Goal: Task Accomplishment & Management: Use online tool/utility

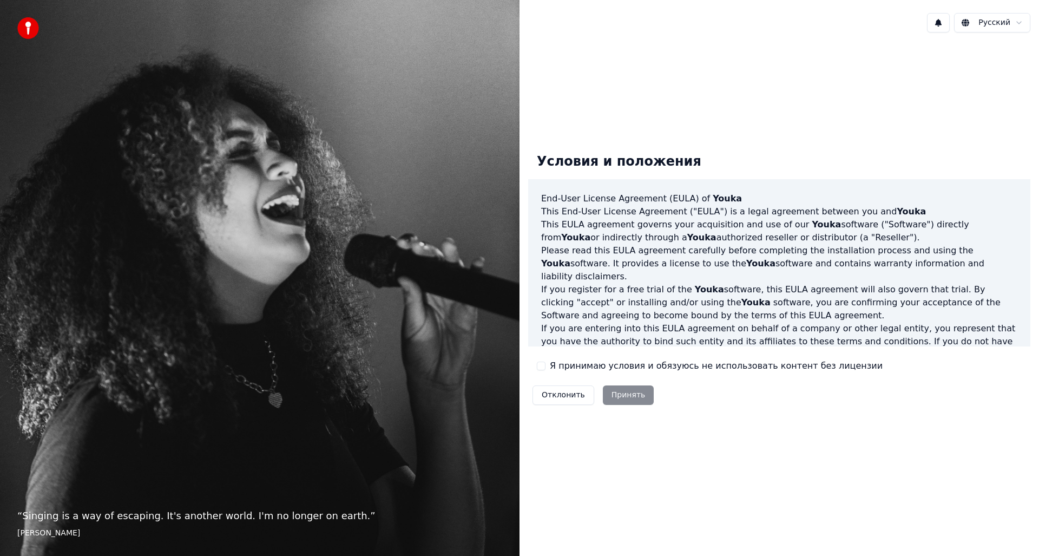
click at [553, 366] on label "Я принимаю условия и обязуюсь не использовать контент без лицензии" at bounding box center [716, 365] width 333 height 13
click at [546, 366] on button "Я принимаю условия и обязуюсь не использовать контент без лицензии" at bounding box center [541, 366] width 9 height 9
click at [631, 394] on button "Принять" at bounding box center [628, 394] width 51 height 19
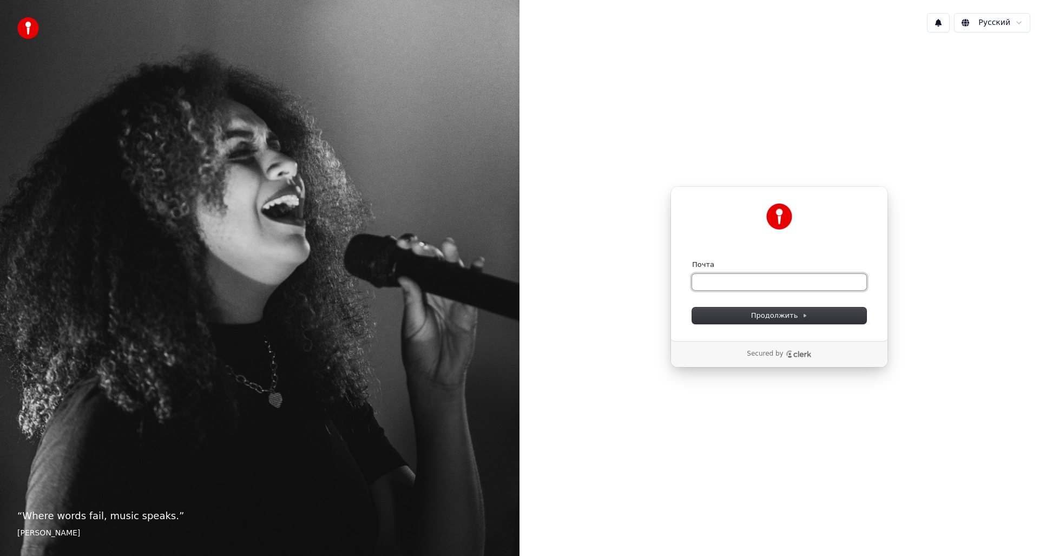
click at [719, 285] on input "Почта" at bounding box center [779, 282] width 174 height 16
click at [768, 282] on input "Почта" at bounding box center [779, 282] width 174 height 16
click at [709, 279] on input "Почта" at bounding box center [779, 282] width 174 height 16
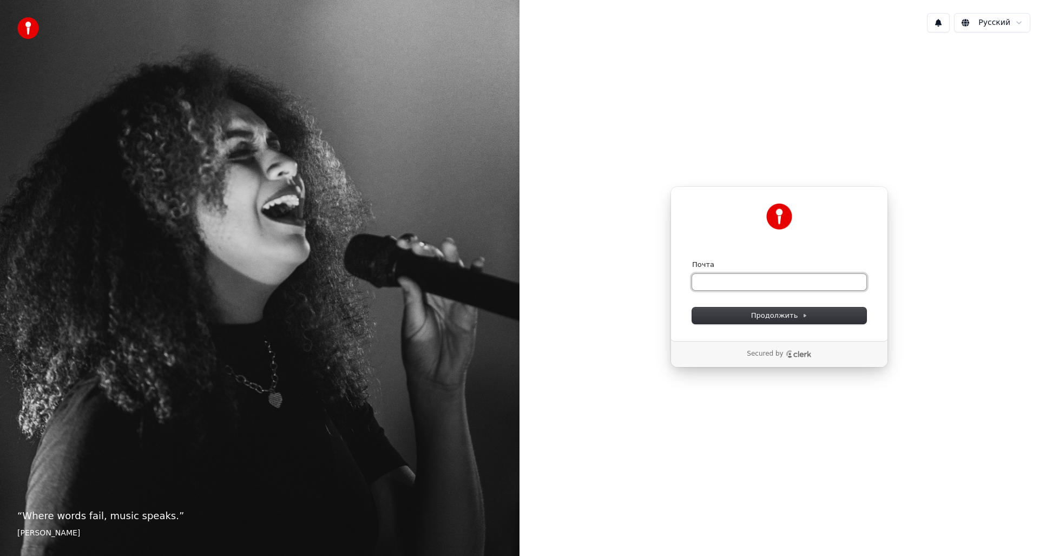
click at [717, 281] on input "Почта" at bounding box center [779, 282] width 174 height 16
click at [790, 313] on span "Продолжить" at bounding box center [779, 316] width 57 height 10
type input "**********"
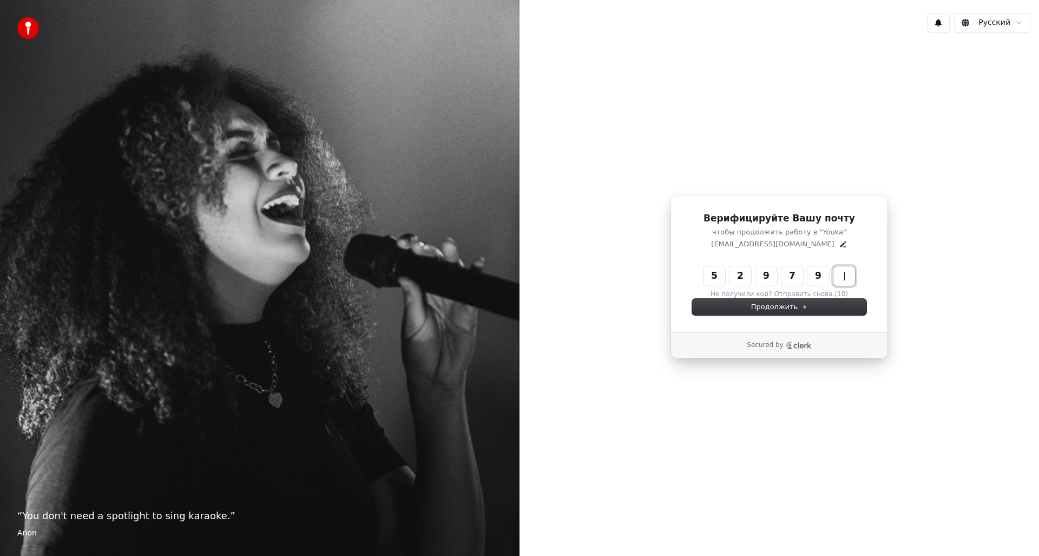
type input "******"
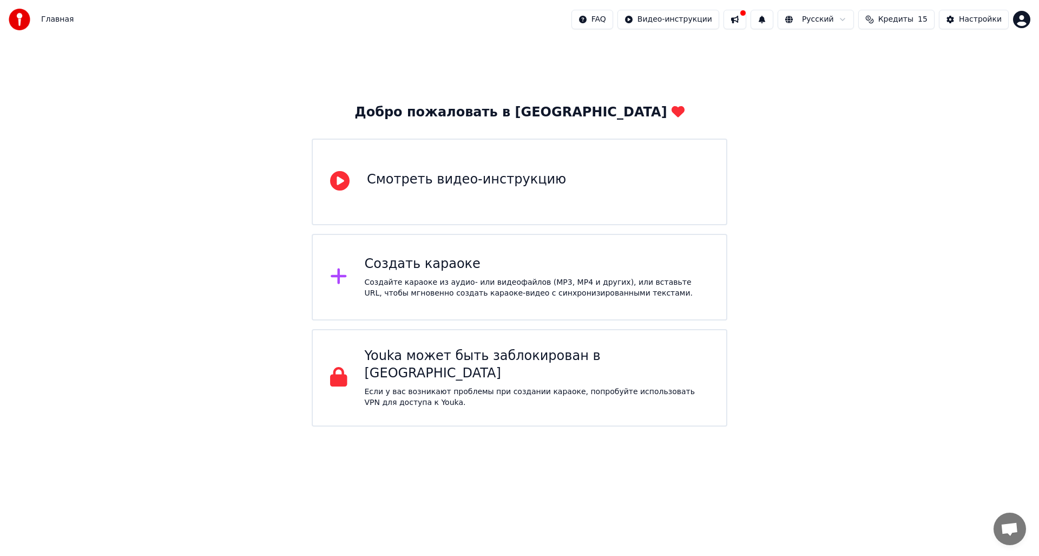
click at [407, 257] on div "Создать караоке" at bounding box center [537, 264] width 345 height 17
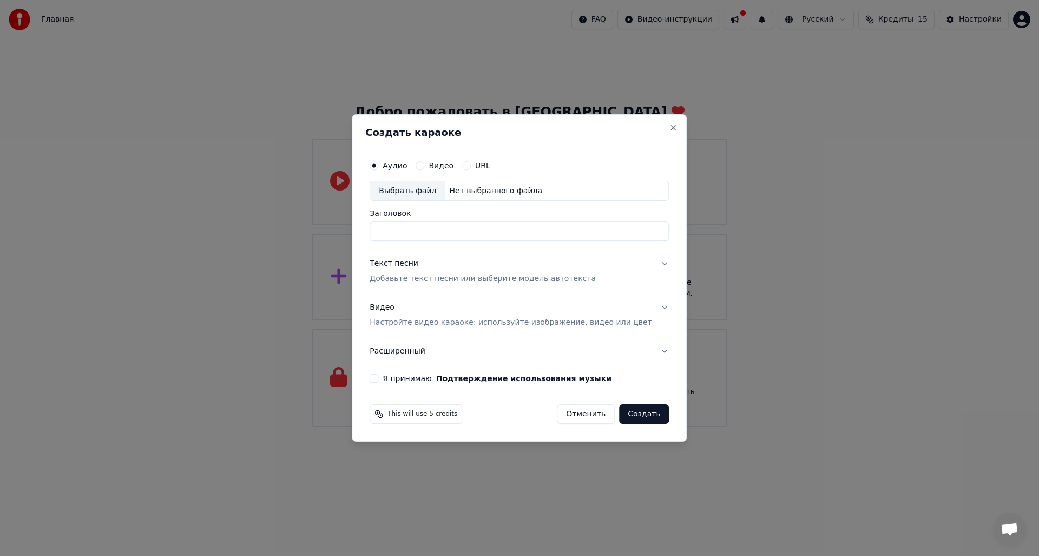
type input "*"
type input "**********"
click at [415, 263] on div "Текст песни" at bounding box center [394, 264] width 49 height 11
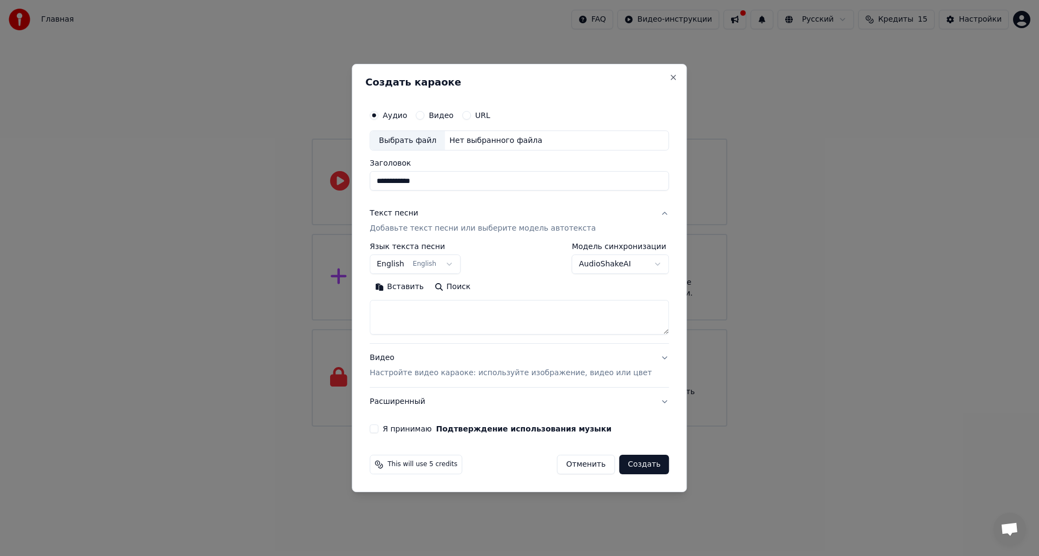
click at [467, 286] on button "Поиск" at bounding box center [452, 287] width 47 height 17
click at [455, 263] on body "**********" at bounding box center [519, 213] width 1039 height 427
select select "**"
click at [498, 312] on textarea at bounding box center [519, 317] width 299 height 35
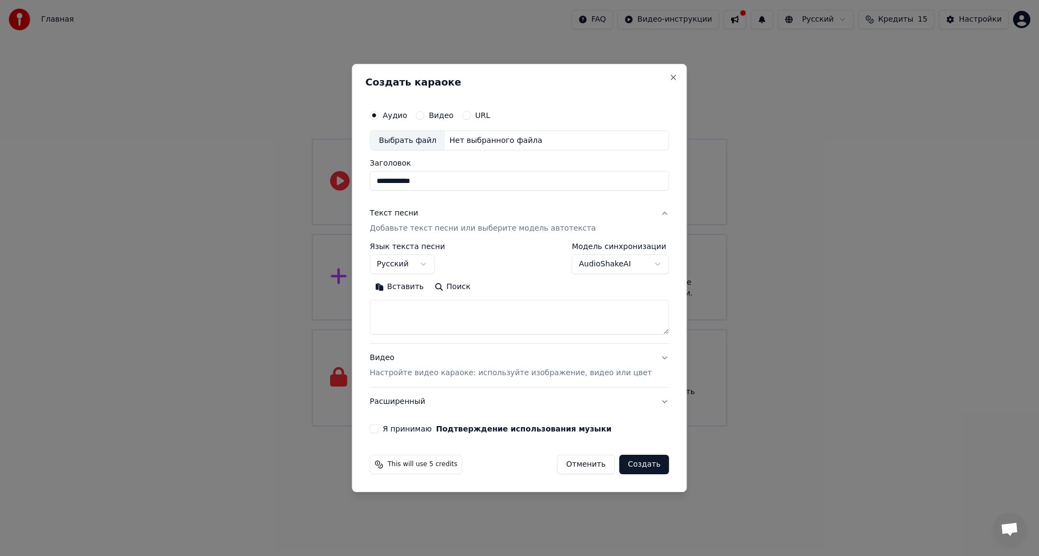
click at [422, 287] on button "Вставить" at bounding box center [400, 287] width 60 height 17
type textarea "**********"
drag, startPoint x: 488, startPoint y: 310, endPoint x: 359, endPoint y: 310, distance: 128.8
click at [359, 310] on body "**********" at bounding box center [519, 213] width 1039 height 427
click at [427, 306] on textarea at bounding box center [503, 317] width 267 height 35
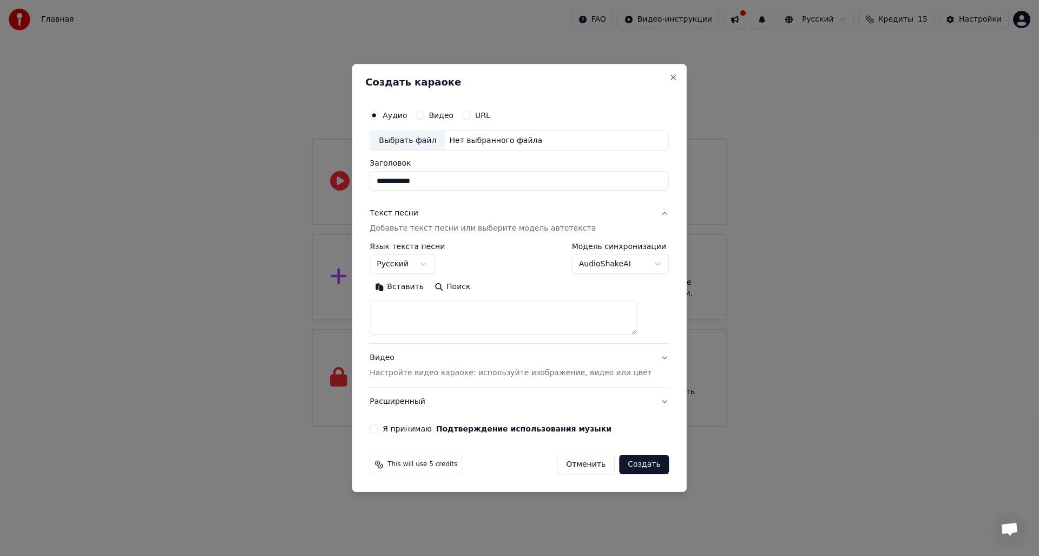
click at [427, 306] on textarea at bounding box center [503, 317] width 267 height 35
click at [421, 289] on button "Вставить" at bounding box center [400, 287] width 60 height 17
click at [510, 372] on p "Настройте видео караоке: используйте изображение, видео или цвет" at bounding box center [511, 373] width 282 height 11
type textarea "**********"
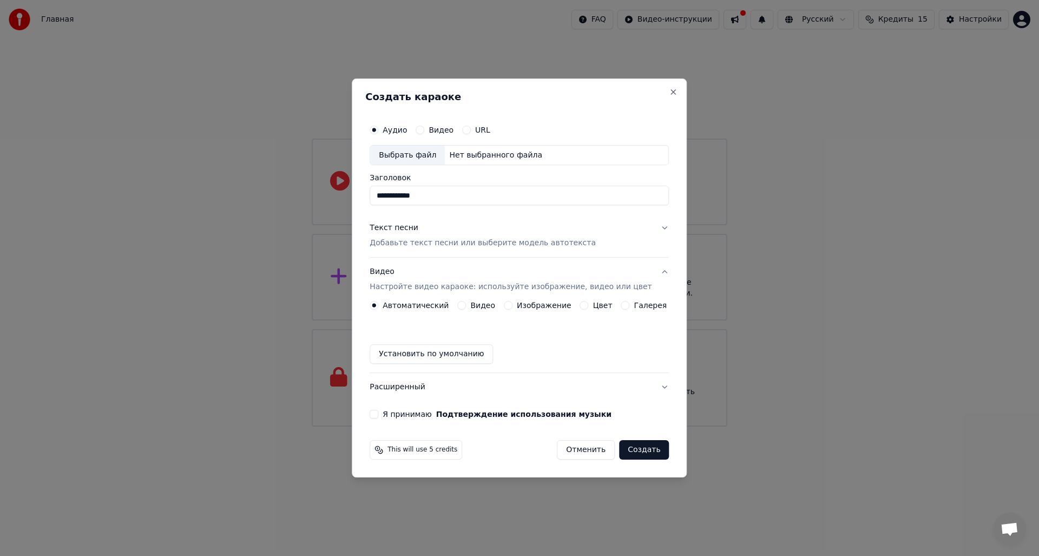
click at [479, 307] on label "Видео" at bounding box center [482, 306] width 25 height 8
click at [466, 307] on button "Видео" at bounding box center [461, 305] width 9 height 9
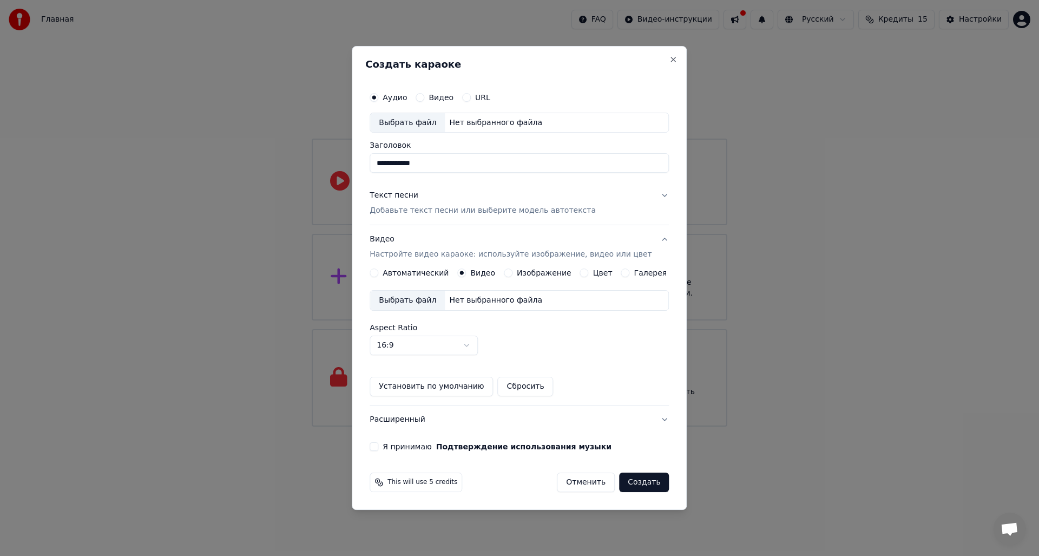
click at [462, 385] on button "Установить по умолчанию" at bounding box center [431, 386] width 123 height 19
click at [396, 450] on label "Я принимаю Подтверждение использования музыки" at bounding box center [497, 447] width 229 height 8
click at [378, 451] on button "Я принимаю Подтверждение использования музыки" at bounding box center [374, 446] width 9 height 9
click at [627, 482] on button "Создать" at bounding box center [644, 482] width 50 height 19
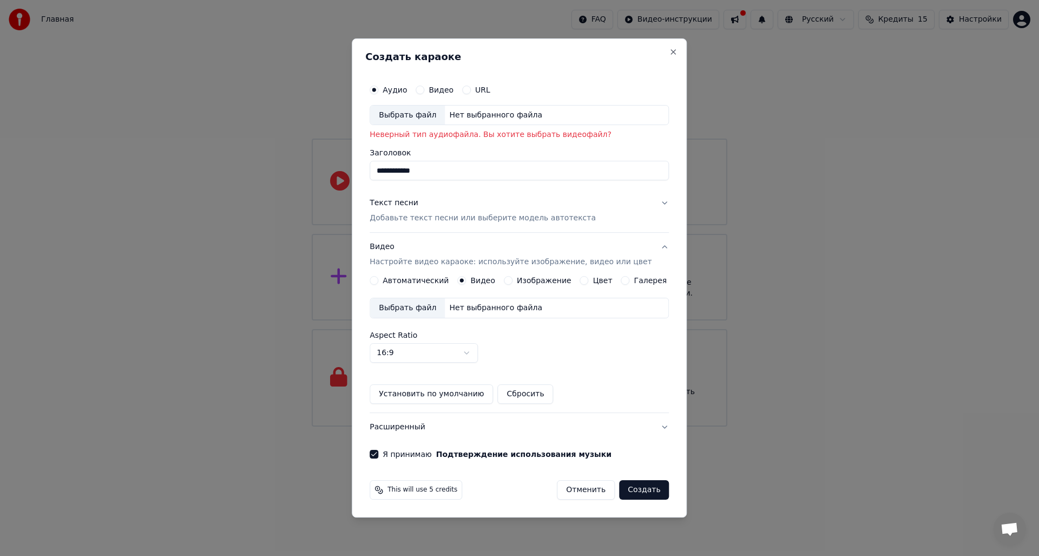
click at [468, 115] on div "Нет выбранного файла" at bounding box center [496, 115] width 102 height 11
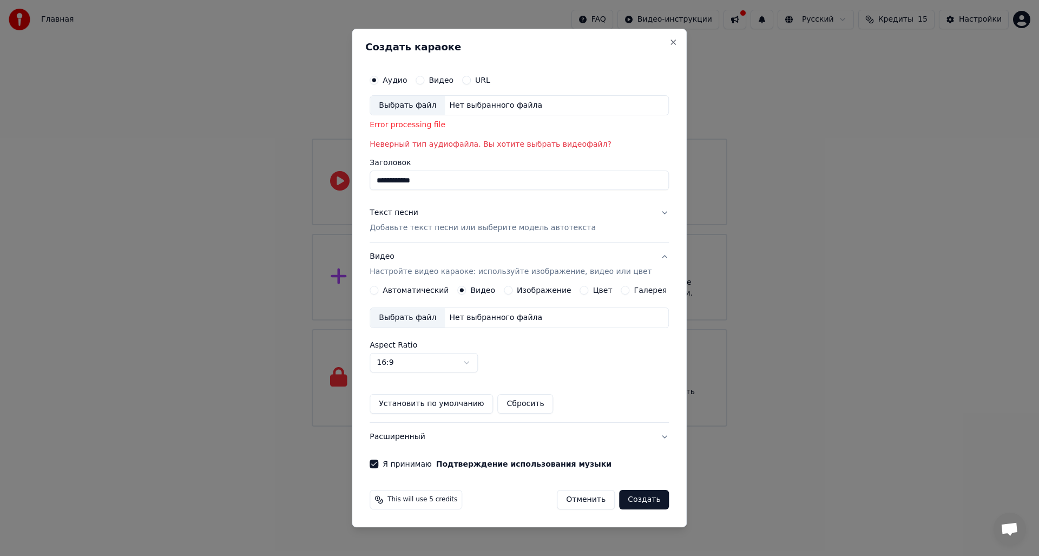
click at [447, 79] on label "Видео" at bounding box center [441, 80] width 25 height 8
click at [424, 79] on button "Видео" at bounding box center [420, 80] width 9 height 9
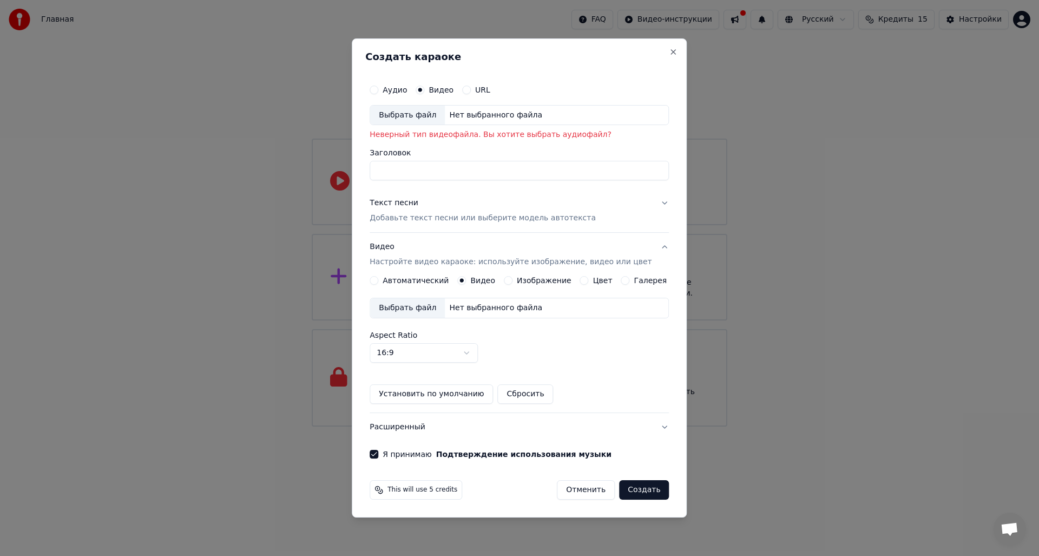
click at [493, 117] on div "Нет выбранного файла" at bounding box center [496, 115] width 102 height 11
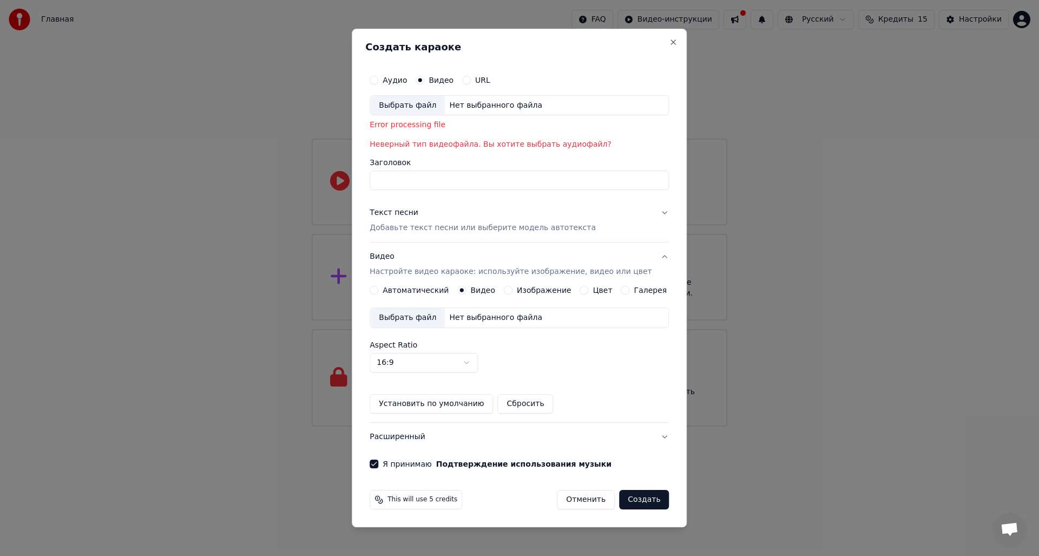
click at [487, 82] on label "URL" at bounding box center [482, 80] width 15 height 8
click at [471, 82] on button "URL" at bounding box center [466, 80] width 9 height 9
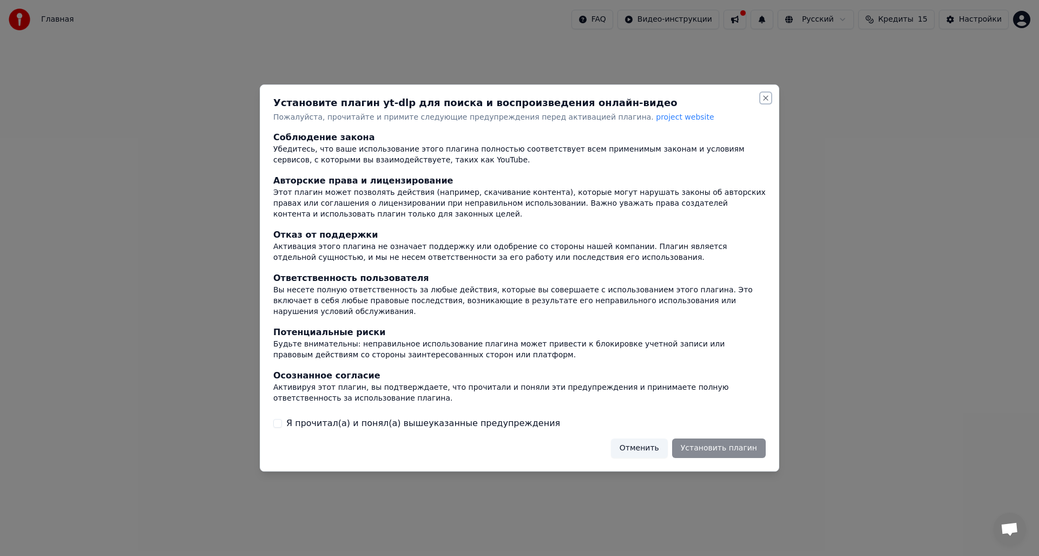
click at [765, 102] on button "Close" at bounding box center [766, 98] width 9 height 9
click at [767, 100] on button "Close" at bounding box center [766, 98] width 9 height 9
click at [761, 108] on h2 "Установите плагин yt-dlp для поиска и воспроизведения онлайн-видео" at bounding box center [519, 103] width 493 height 10
click at [658, 445] on button "Отменить" at bounding box center [639, 447] width 57 height 19
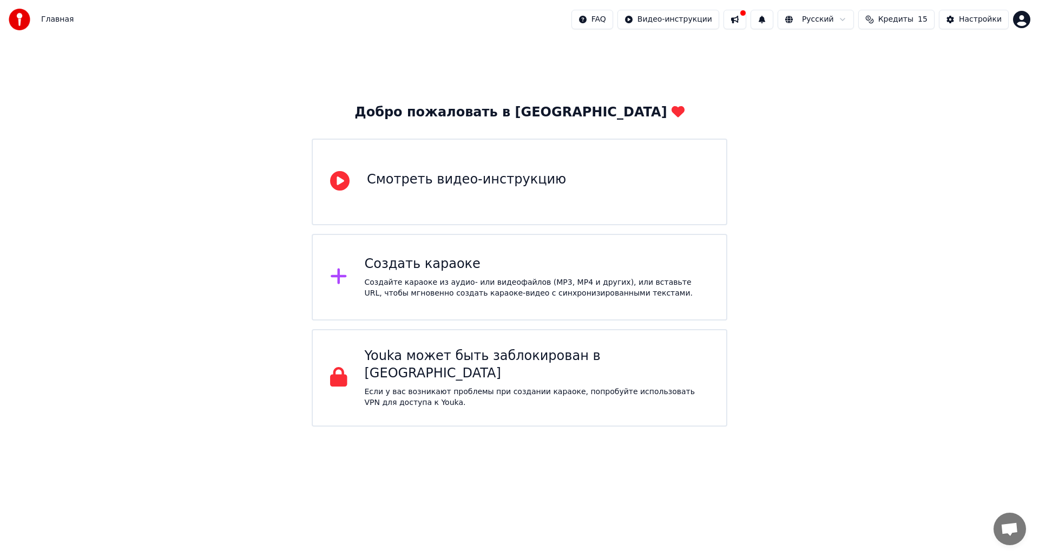
click at [431, 264] on div "Создать караоке" at bounding box center [537, 264] width 345 height 17
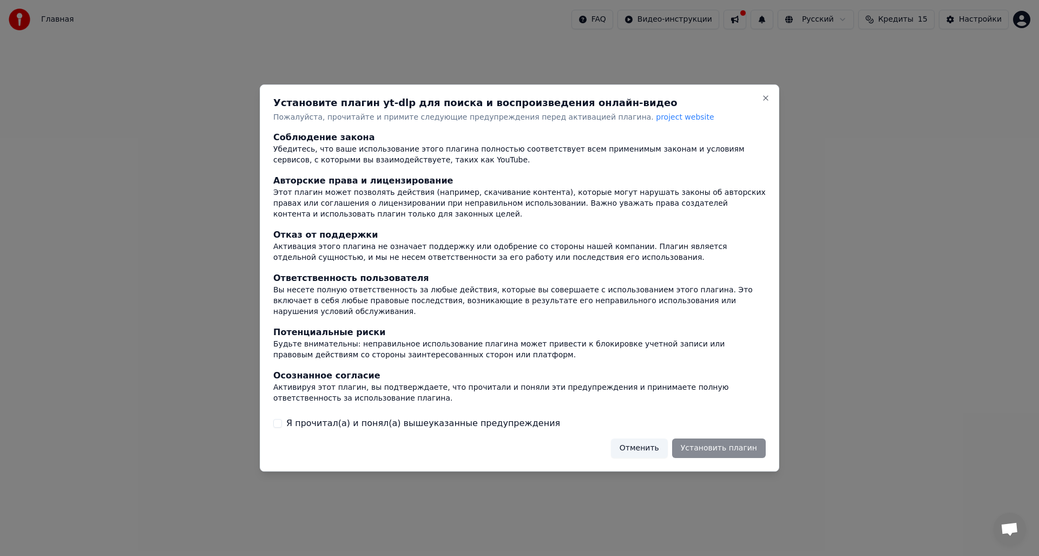
click at [870, 434] on div at bounding box center [519, 278] width 1039 height 556
click at [630, 450] on button "Отменить" at bounding box center [639, 447] width 57 height 19
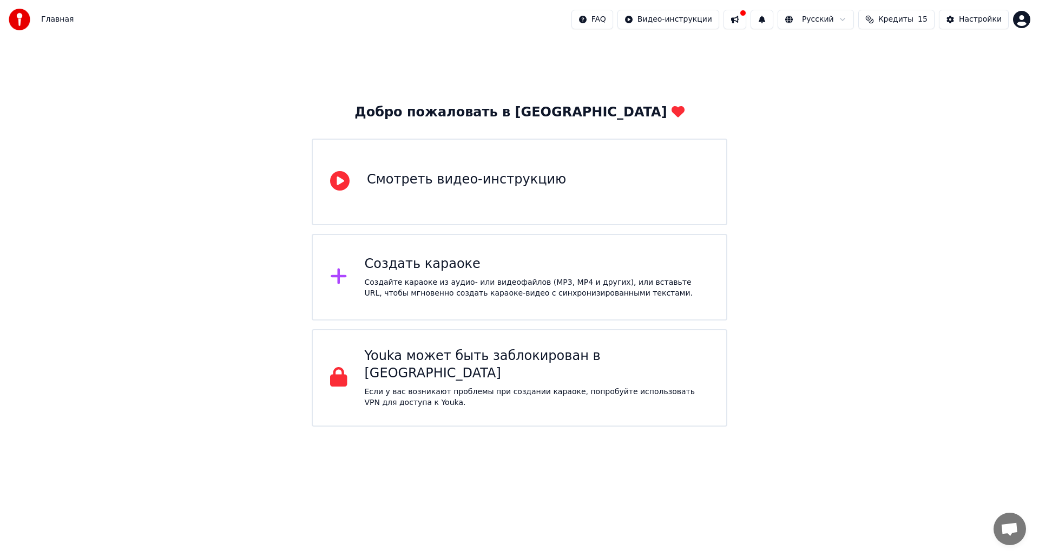
click at [480, 285] on div "Создайте караоке из аудио- или видеофайлов (MP3, MP4 и других), или вставьте UR…" at bounding box center [537, 288] width 345 height 22
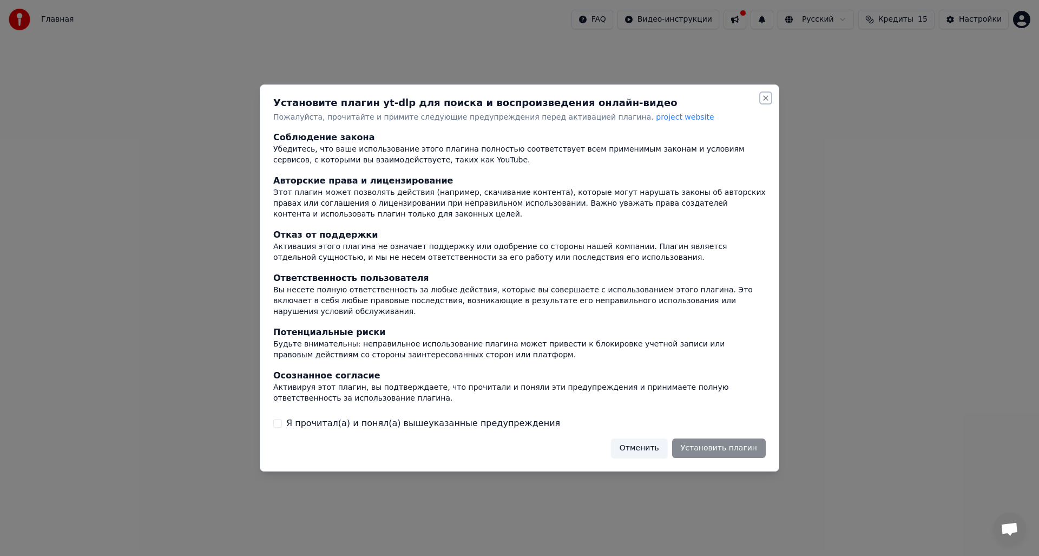
click at [766, 102] on button "Close" at bounding box center [766, 98] width 9 height 9
click at [768, 101] on button "Close" at bounding box center [766, 98] width 9 height 9
click at [649, 443] on button "Отменить" at bounding box center [639, 447] width 57 height 19
